Goal: Task Accomplishment & Management: Manage account settings

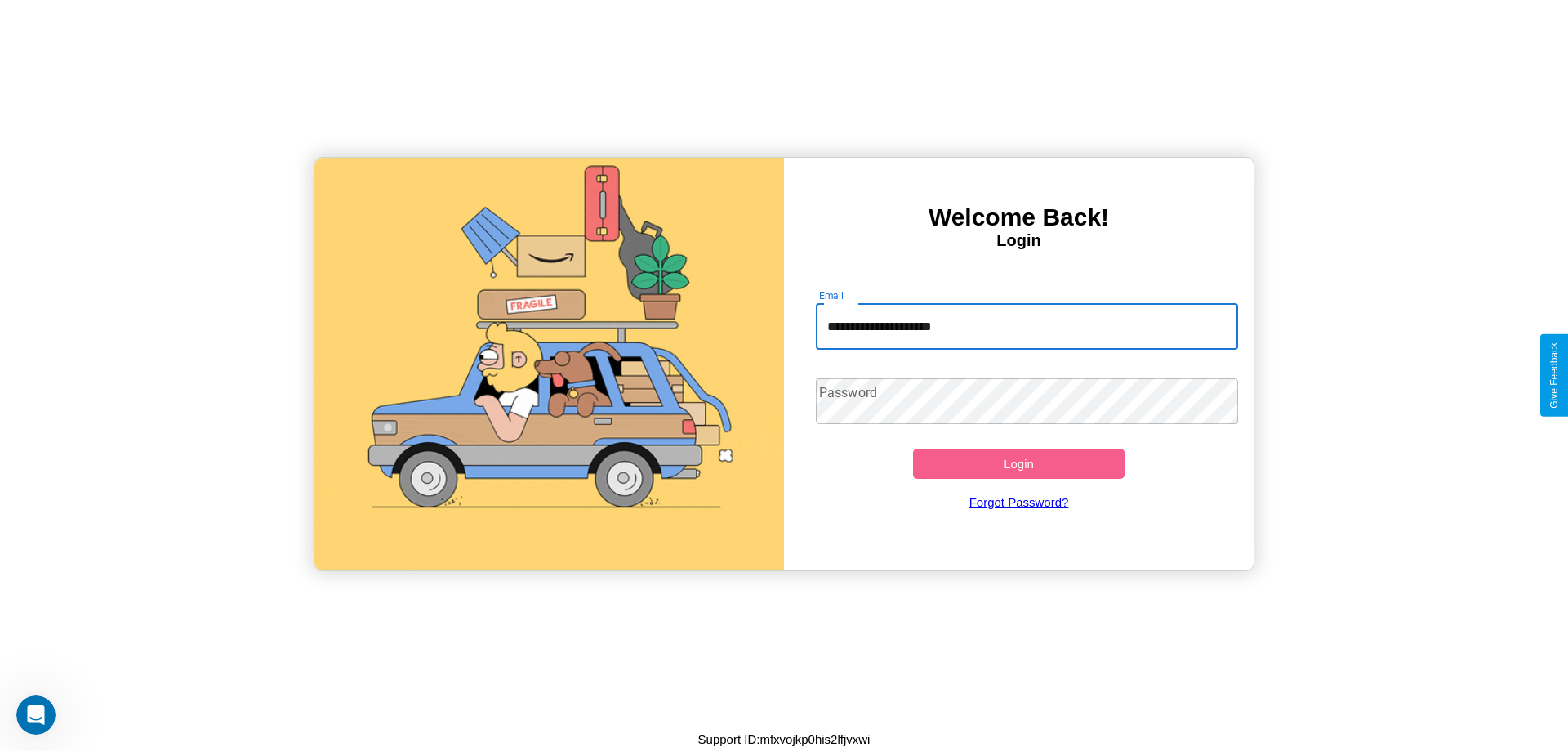
type input "**********"
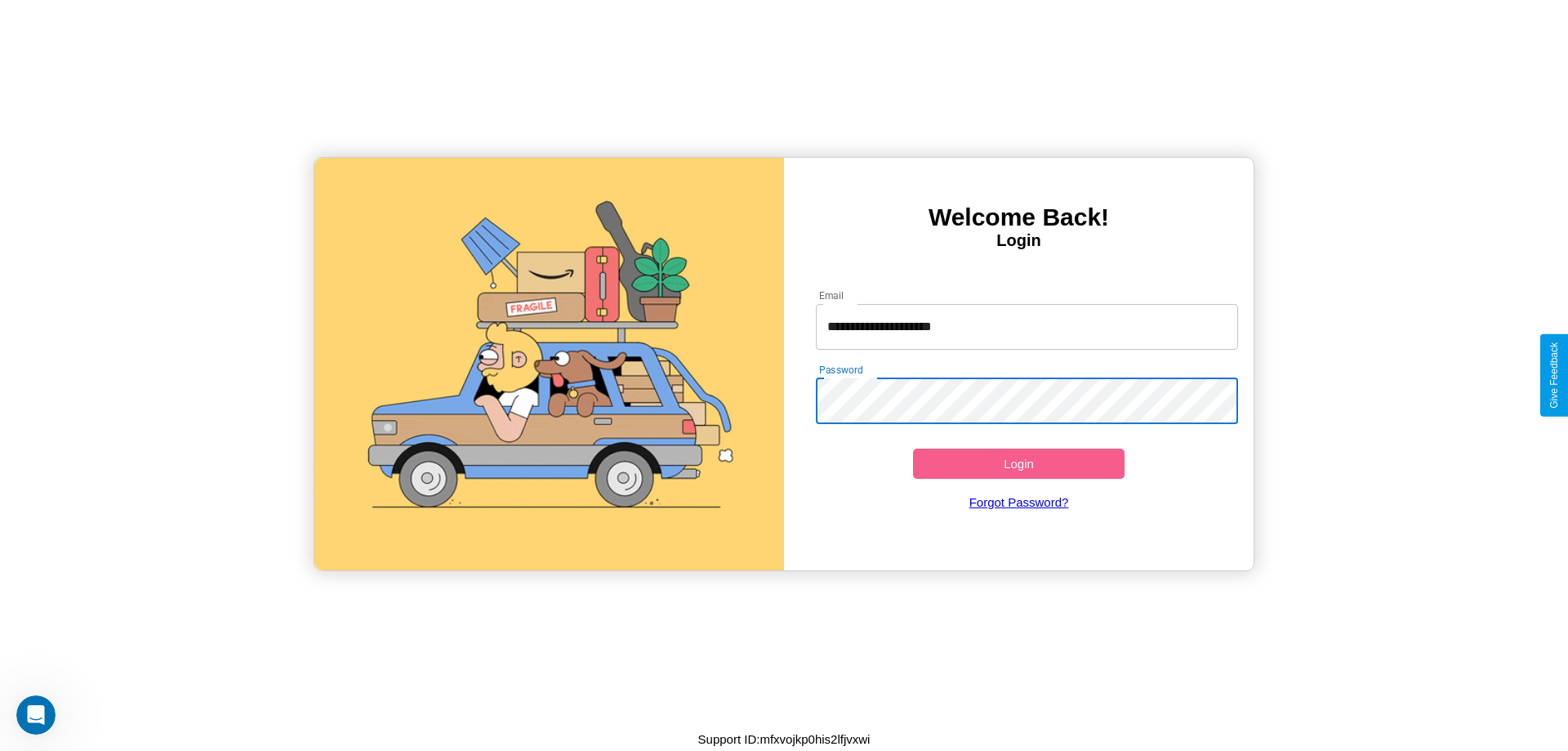
click at [1018, 464] on button "Login" at bounding box center [1019, 464] width 212 height 30
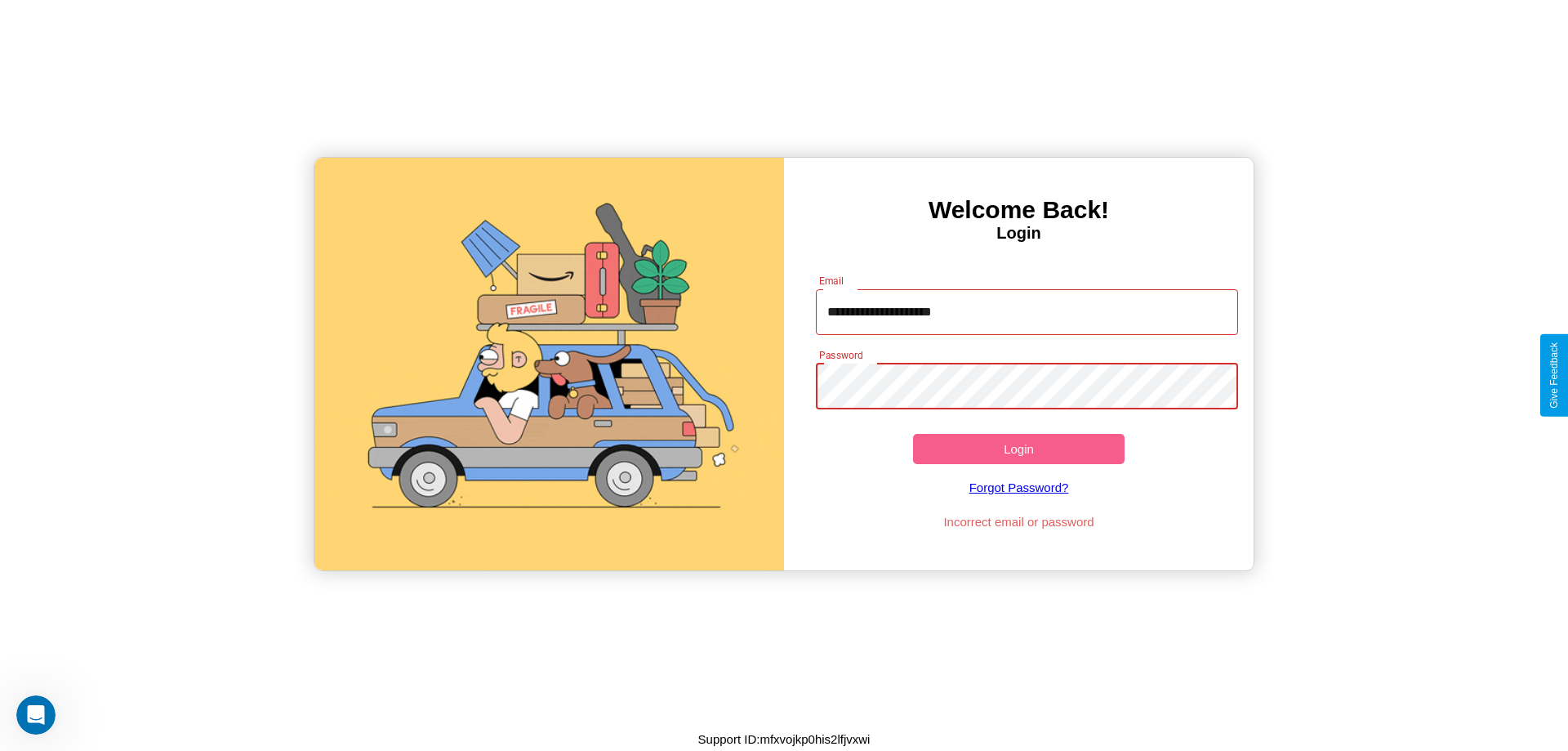
click at [1018, 449] on button "Login" at bounding box center [1019, 449] width 212 height 30
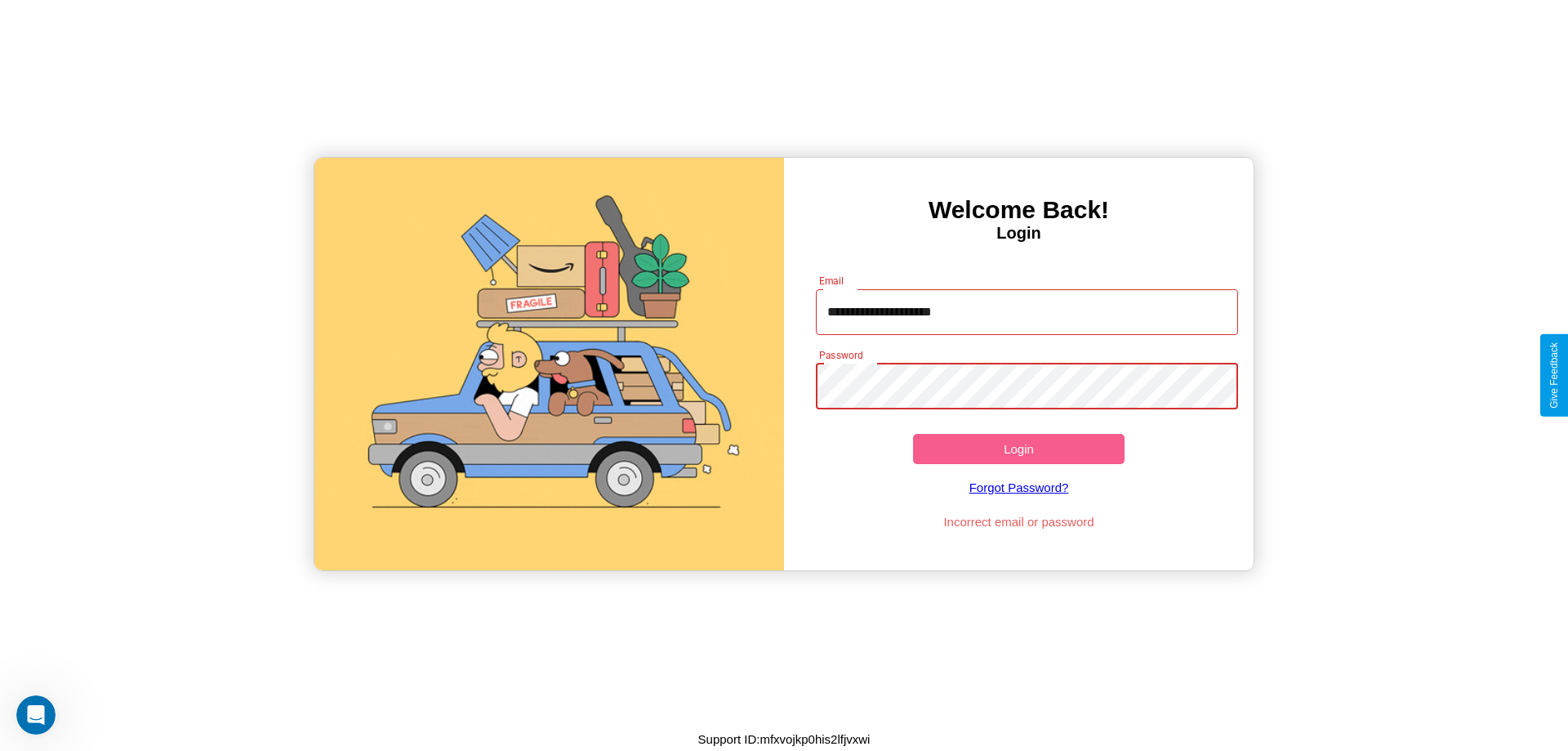
click at [1018, 449] on button "Login" at bounding box center [1019, 449] width 212 height 30
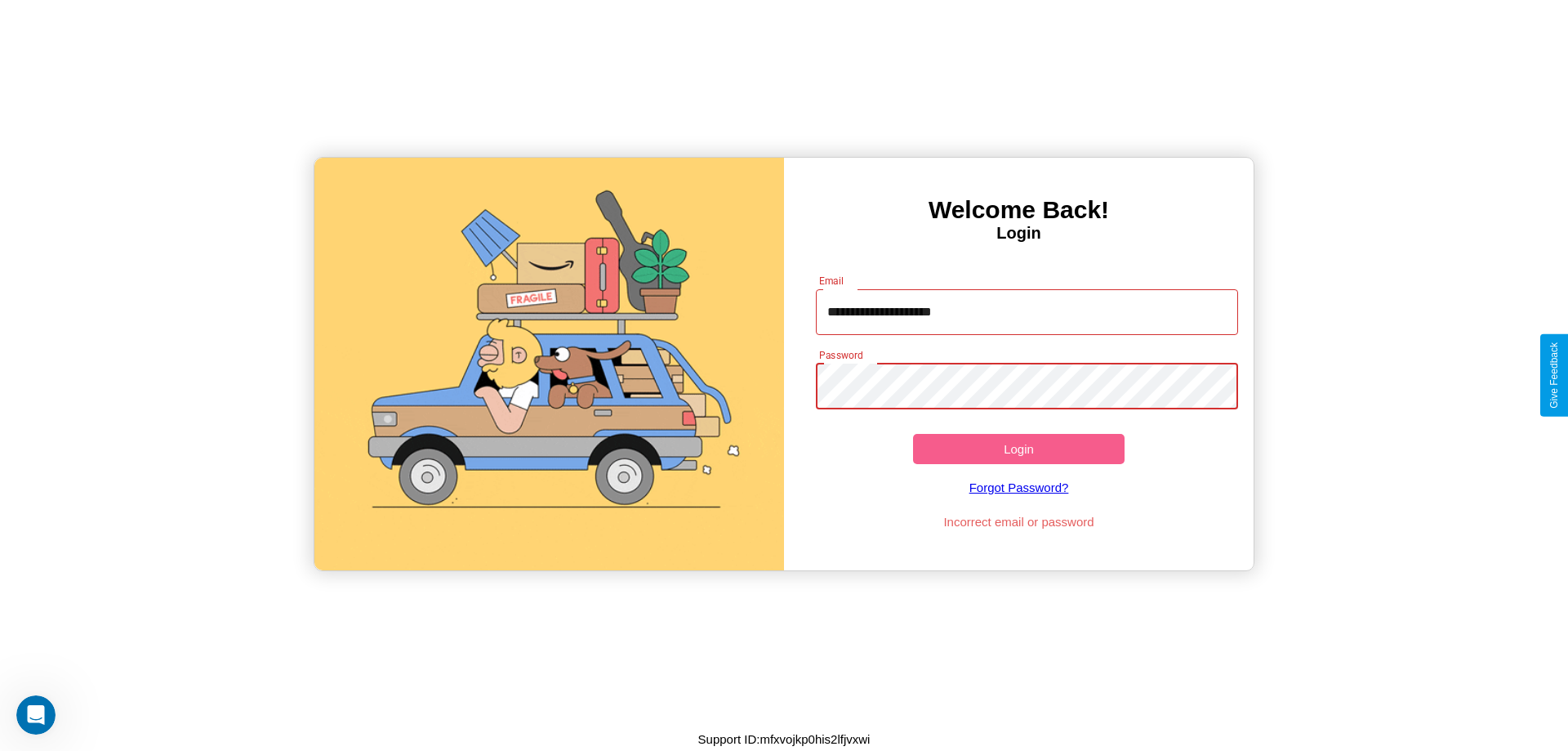
click at [1018, 449] on button "Login" at bounding box center [1019, 449] width 212 height 30
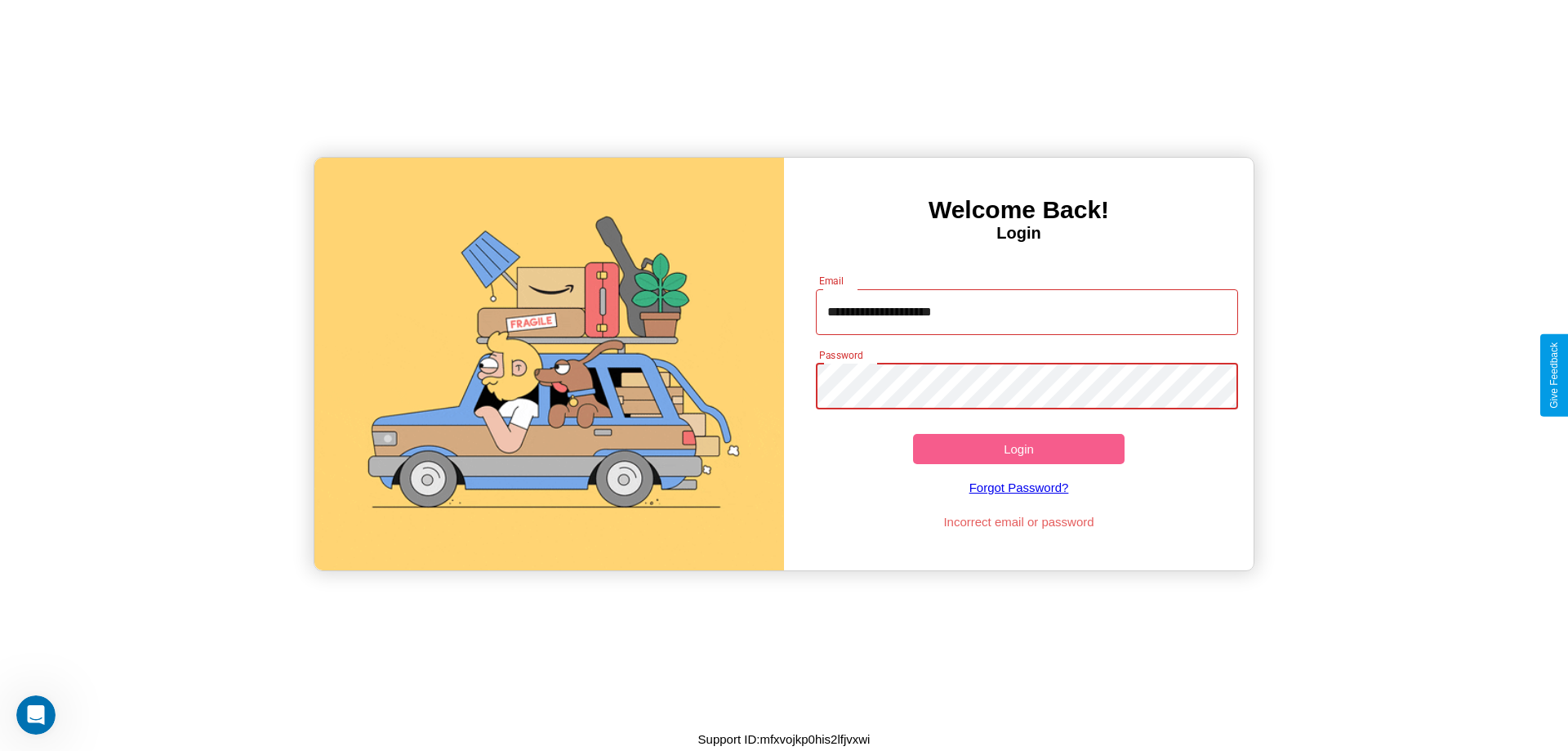
click at [1018, 449] on button "Login" at bounding box center [1019, 449] width 212 height 30
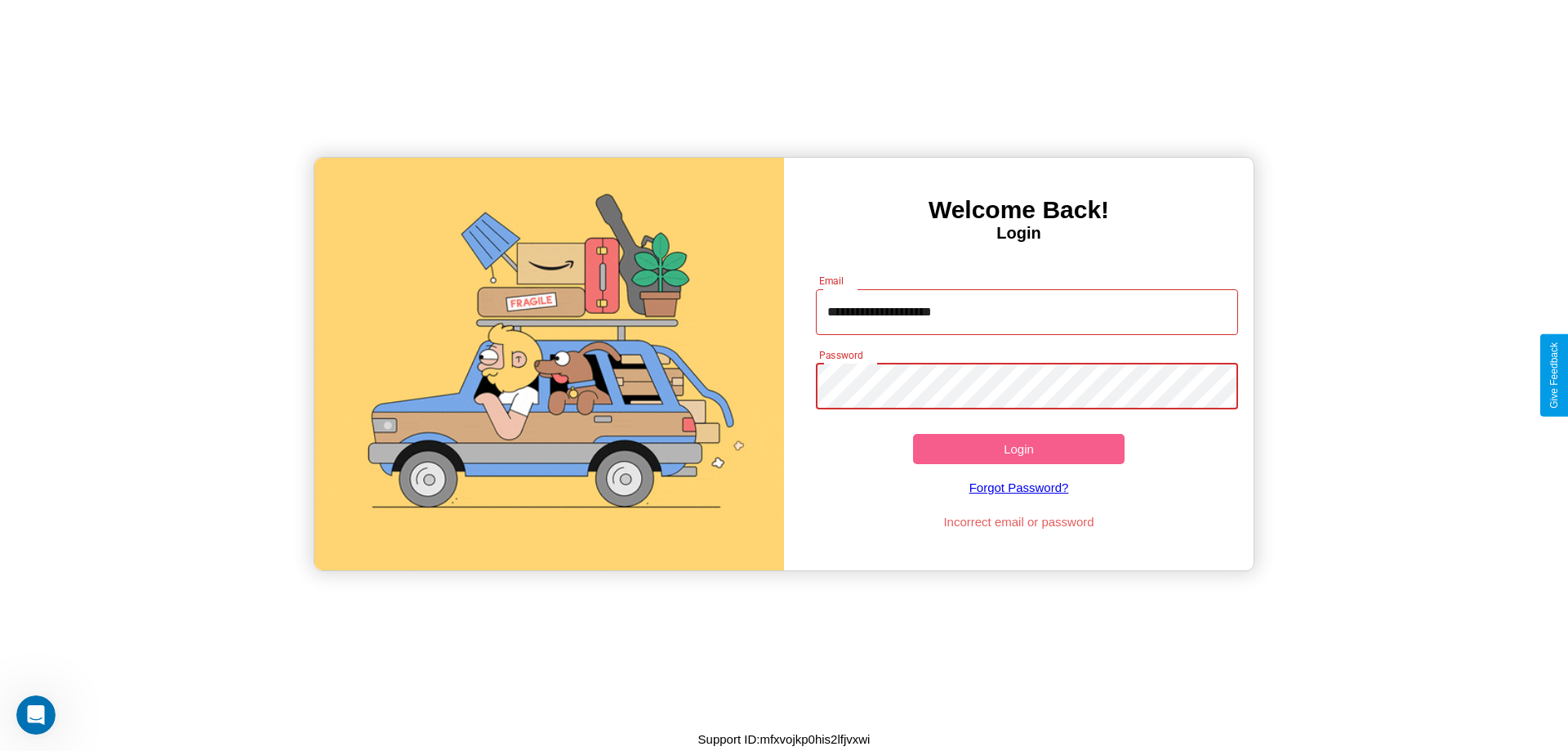
click at [1018, 449] on button "Login" at bounding box center [1019, 449] width 212 height 30
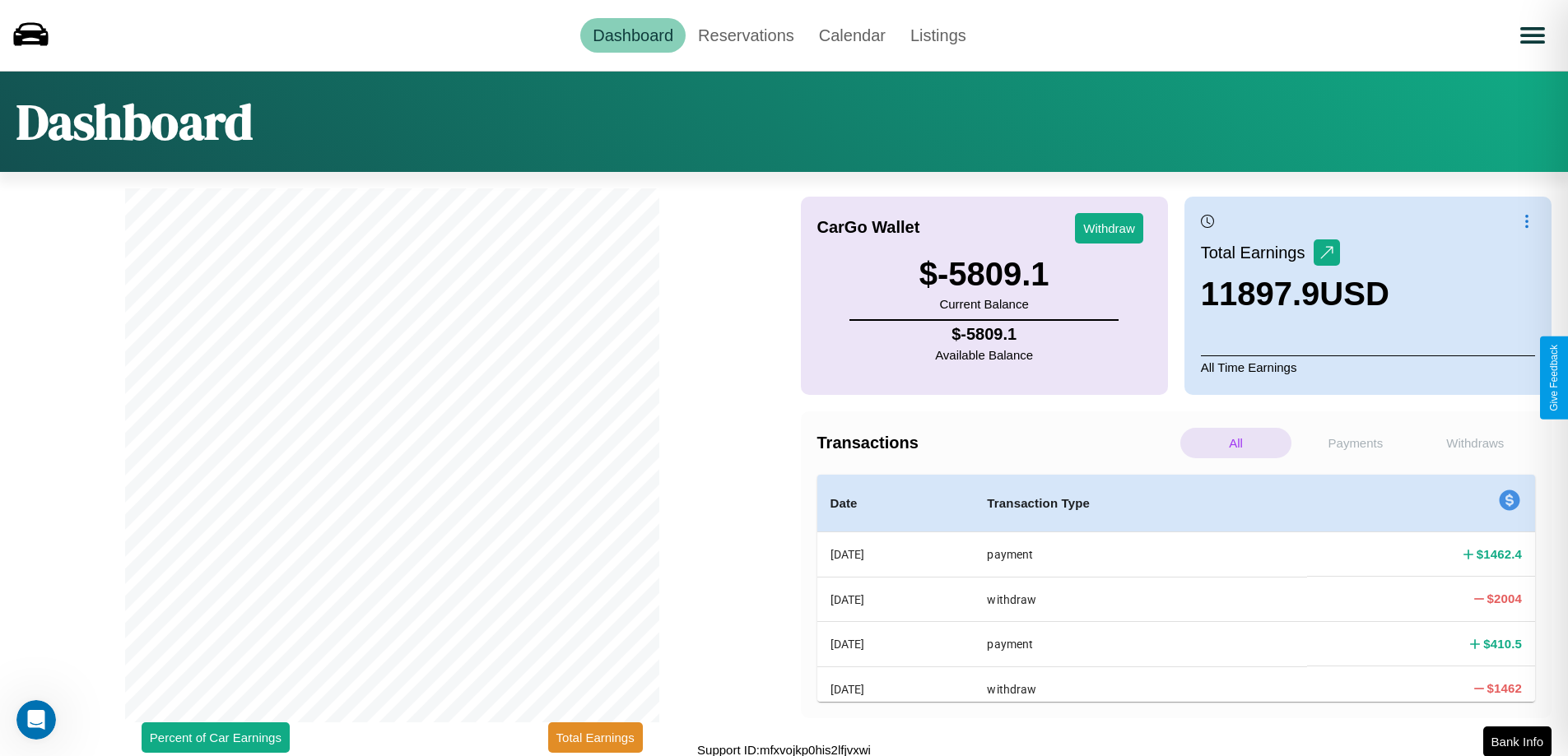
scroll to position [5, 0]
